Goal: Find specific page/section: Find specific page/section

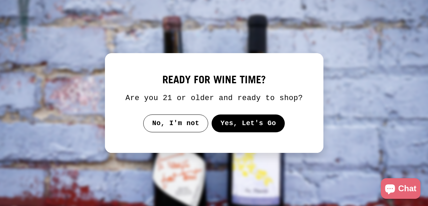
click at [231, 129] on button "Yes, Let's Go" at bounding box center [248, 123] width 74 height 18
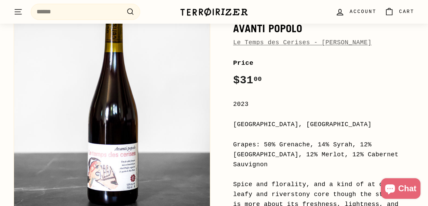
scroll to position [98, 0]
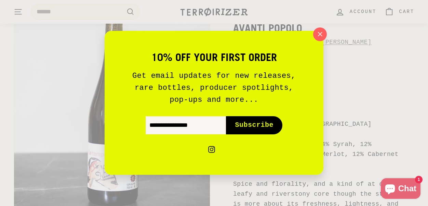
drag, startPoint x: 318, startPoint y: 34, endPoint x: 313, endPoint y: 13, distance: 22.2
click at [318, 34] on icon "button" at bounding box center [320, 34] width 10 height 10
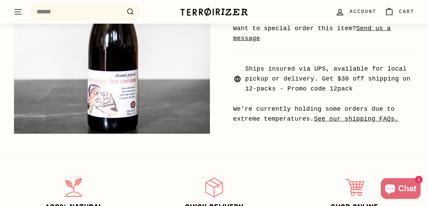
scroll to position [379, 0]
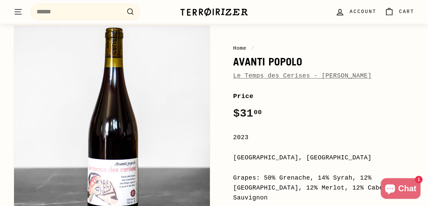
scroll to position [66, 0]
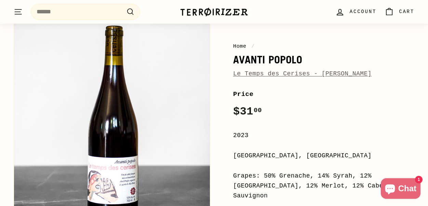
click at [309, 73] on link "Le Temps des Cerises - [PERSON_NAME]" at bounding box center [302, 73] width 139 height 7
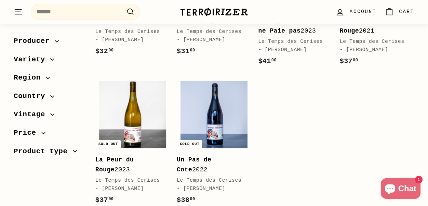
scroll to position [190, 0]
